Goal: Check status: Check status

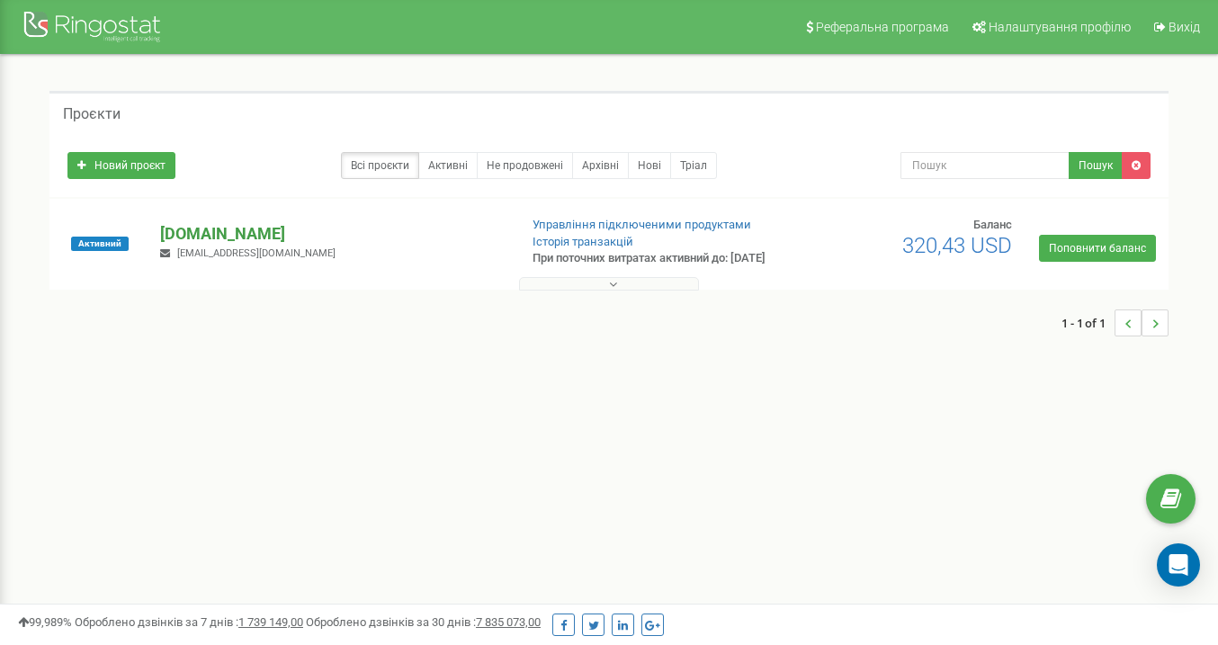
click at [196, 243] on p "[DOMAIN_NAME]" at bounding box center [331, 233] width 343 height 23
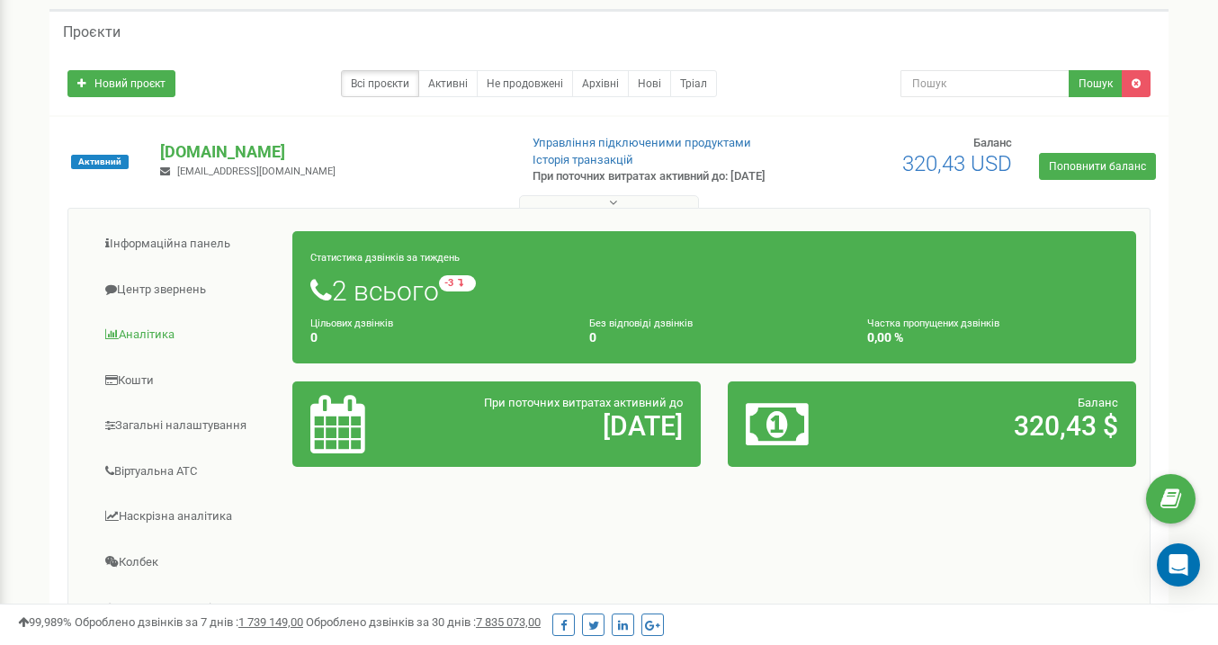
scroll to position [110, 0]
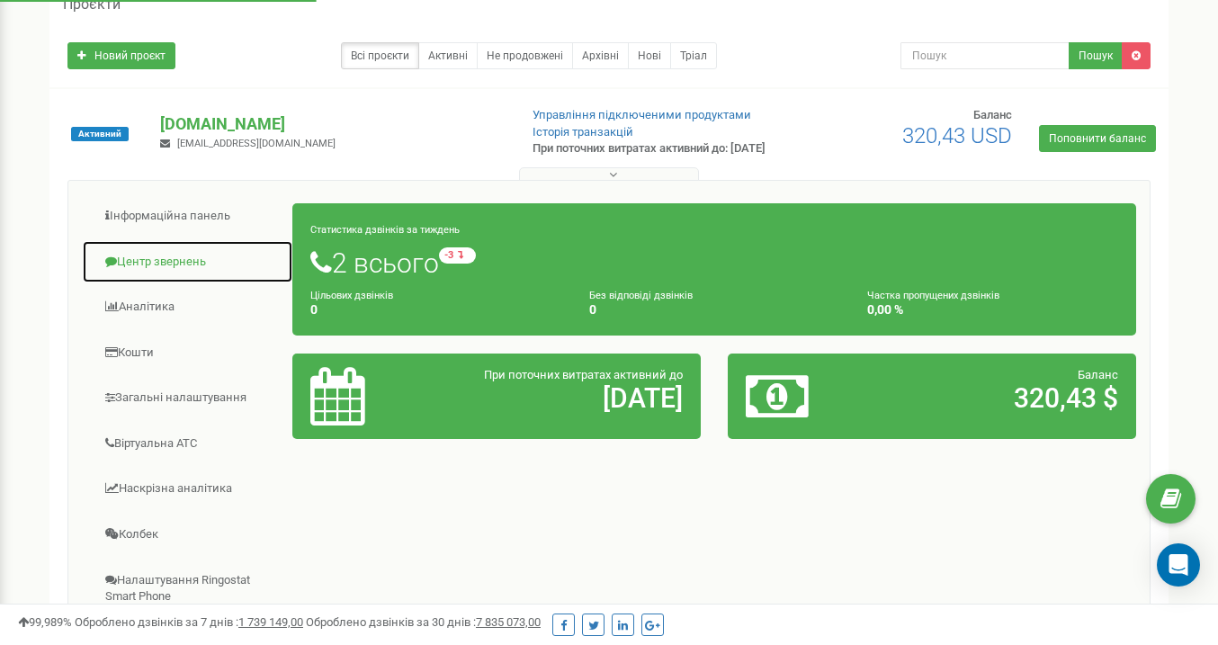
click at [175, 276] on link "Центр звернень" at bounding box center [187, 262] width 211 height 44
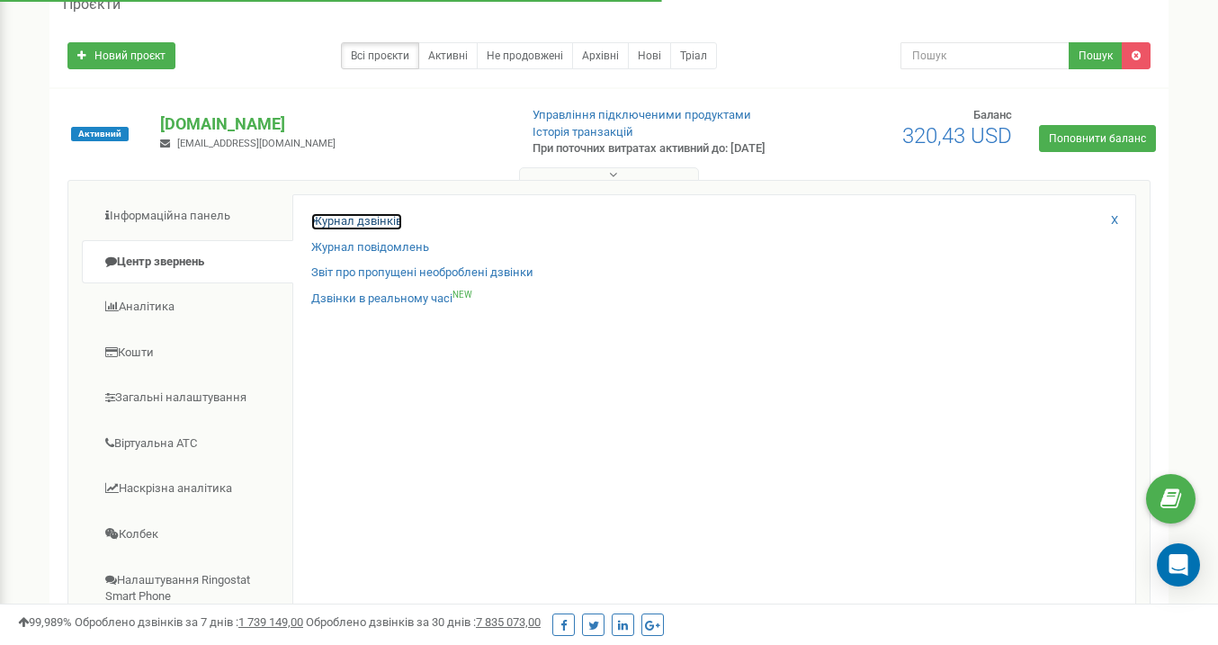
click at [346, 229] on link "Журнал дзвінків" at bounding box center [356, 221] width 91 height 17
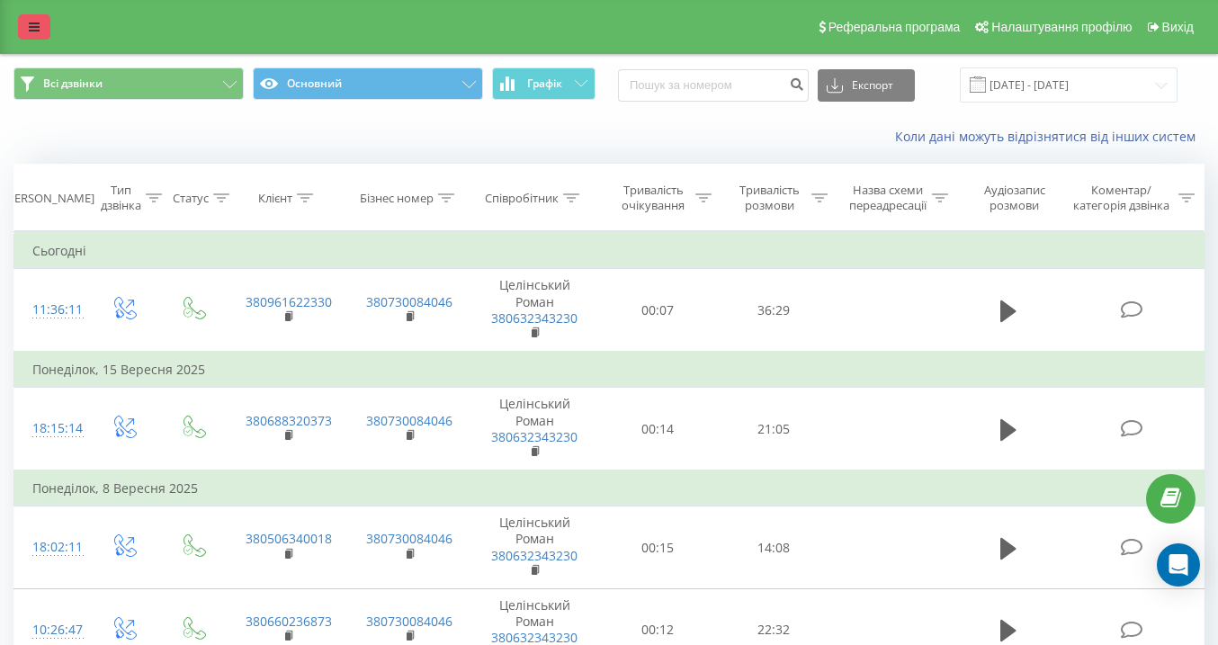
click at [24, 18] on link at bounding box center [34, 26] width 32 height 25
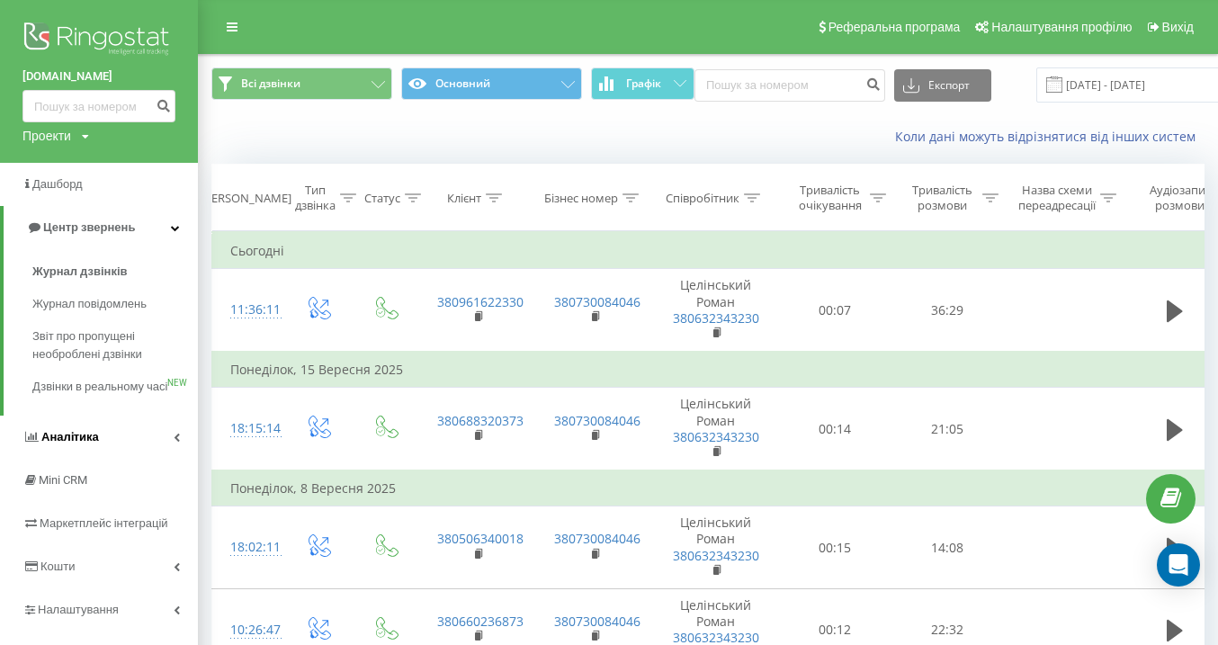
click at [102, 457] on link "Аналiтика" at bounding box center [99, 437] width 198 height 43
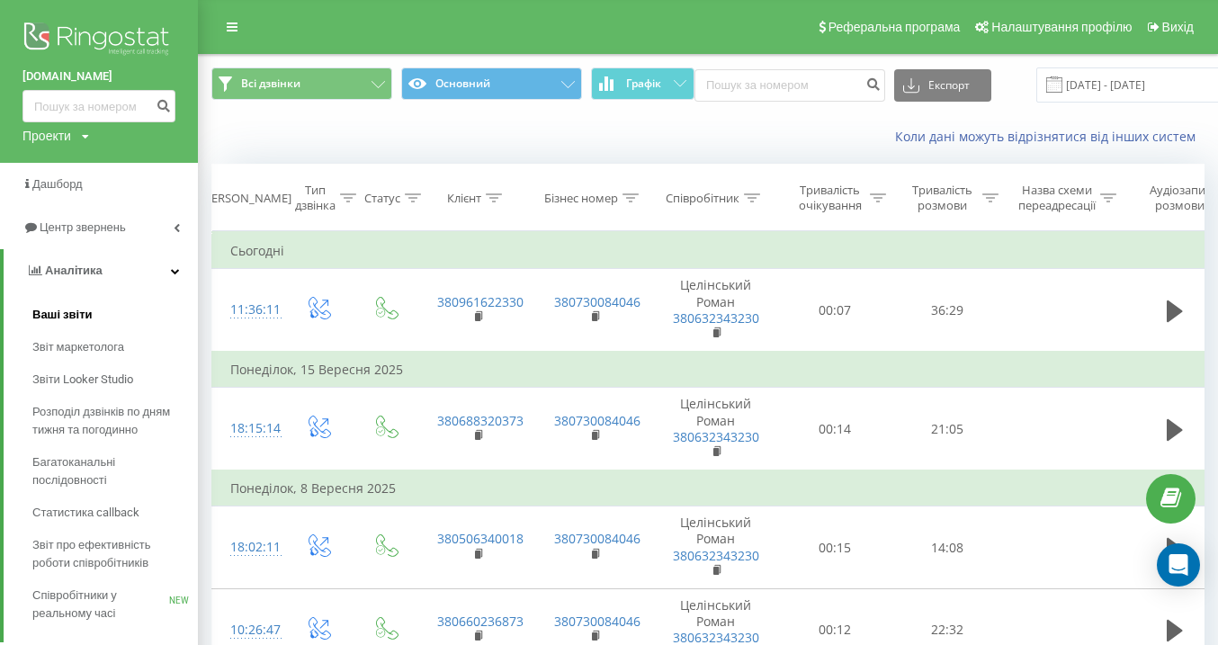
click at [92, 310] on link "Ваші звіти" at bounding box center [115, 315] width 166 height 32
